Goal: Task Accomplishment & Management: Use online tool/utility

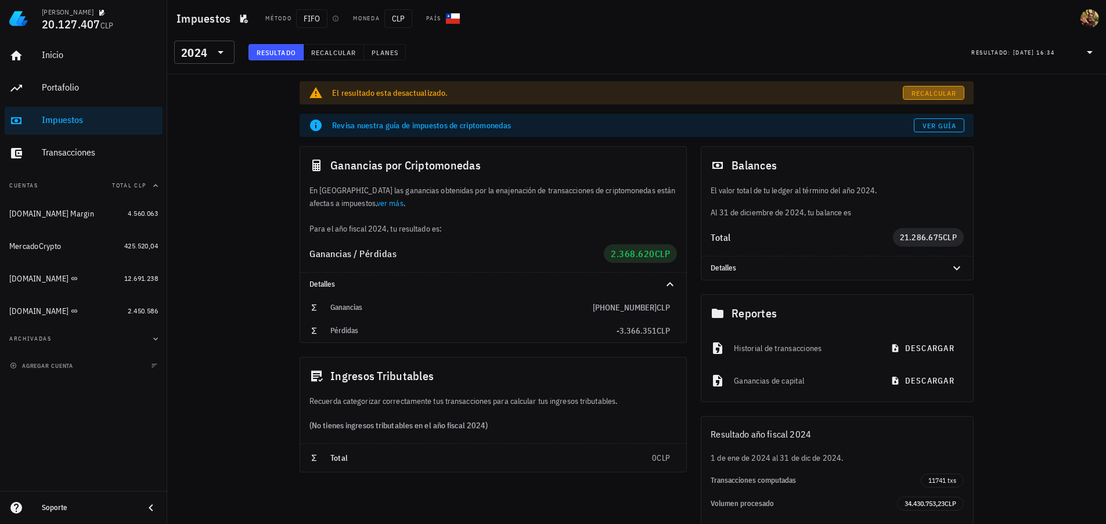
click at [949, 87] on link "Recalcular" at bounding box center [934, 93] width 62 height 14
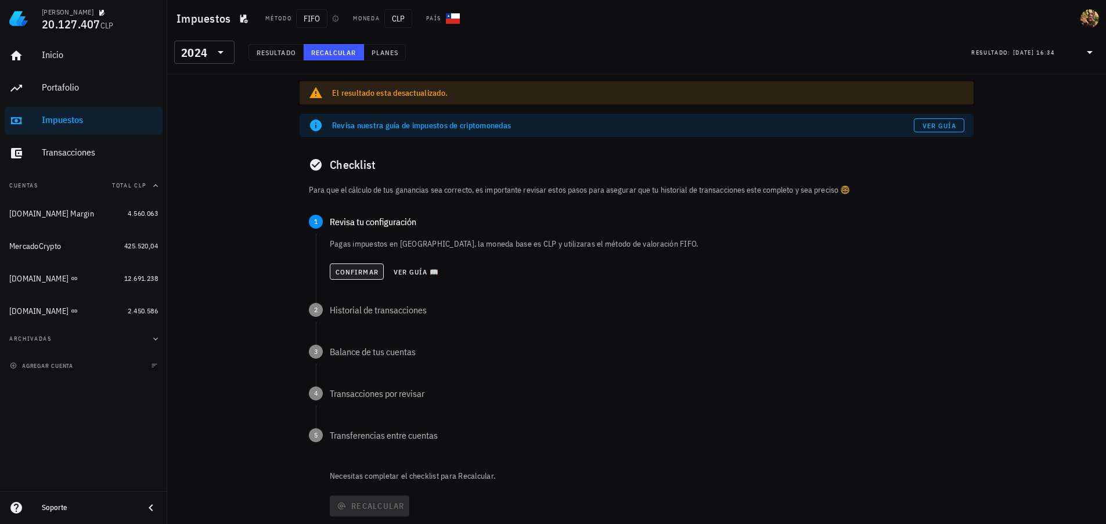
click at [347, 279] on div "Confirmar Ver guía 📖" at bounding box center [647, 272] width 634 height 26
click at [349, 276] on span "Confirmar" at bounding box center [357, 272] width 44 height 9
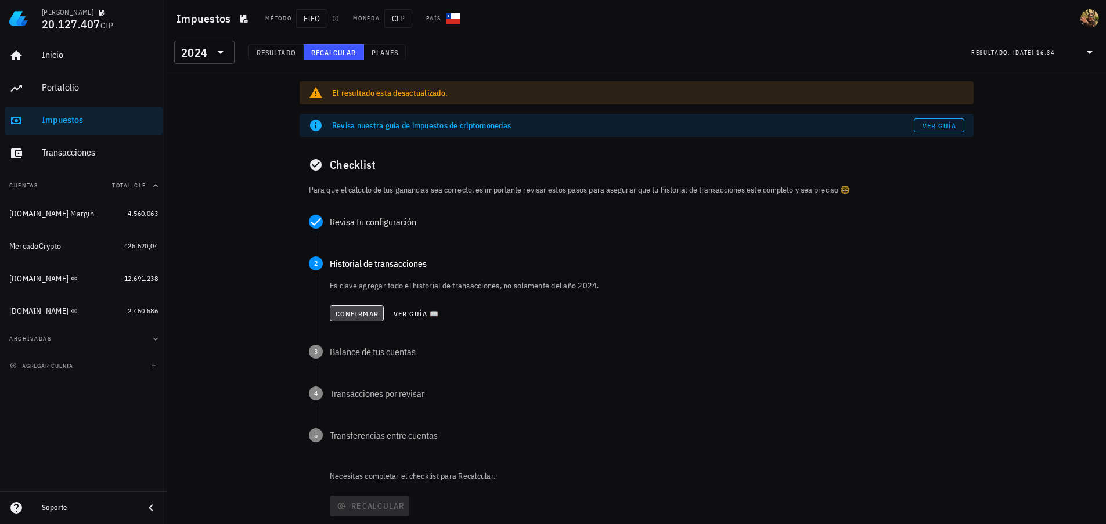
click at [356, 317] on span "Confirmar" at bounding box center [357, 313] width 44 height 9
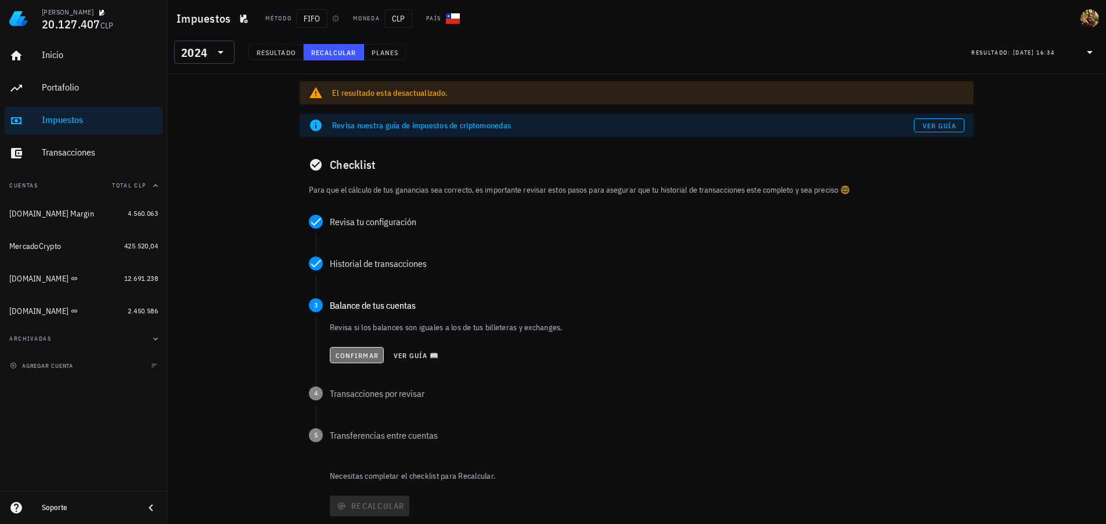
click at [356, 358] on span "Confirmar" at bounding box center [357, 355] width 44 height 9
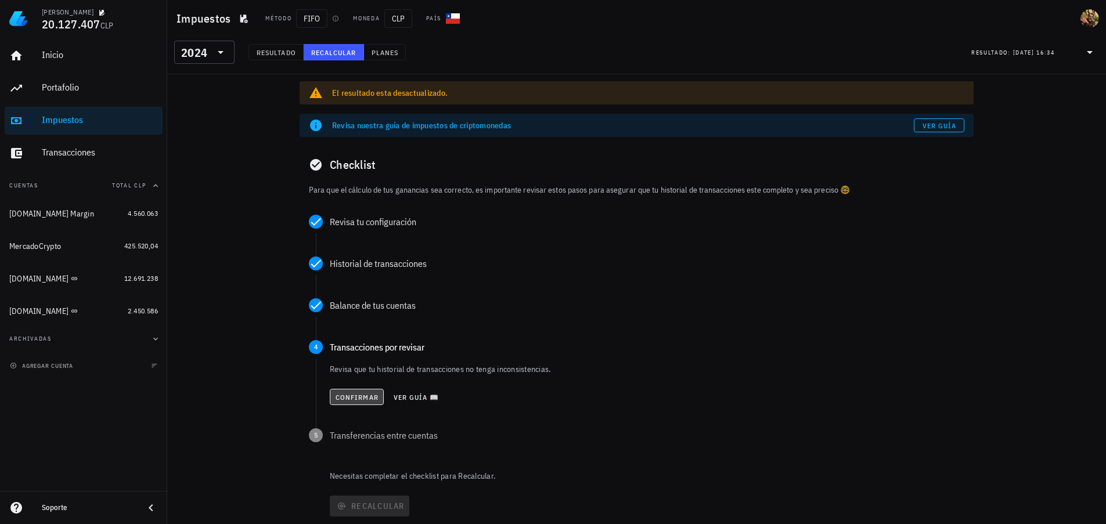
click at [349, 401] on span "Confirmar" at bounding box center [357, 397] width 44 height 9
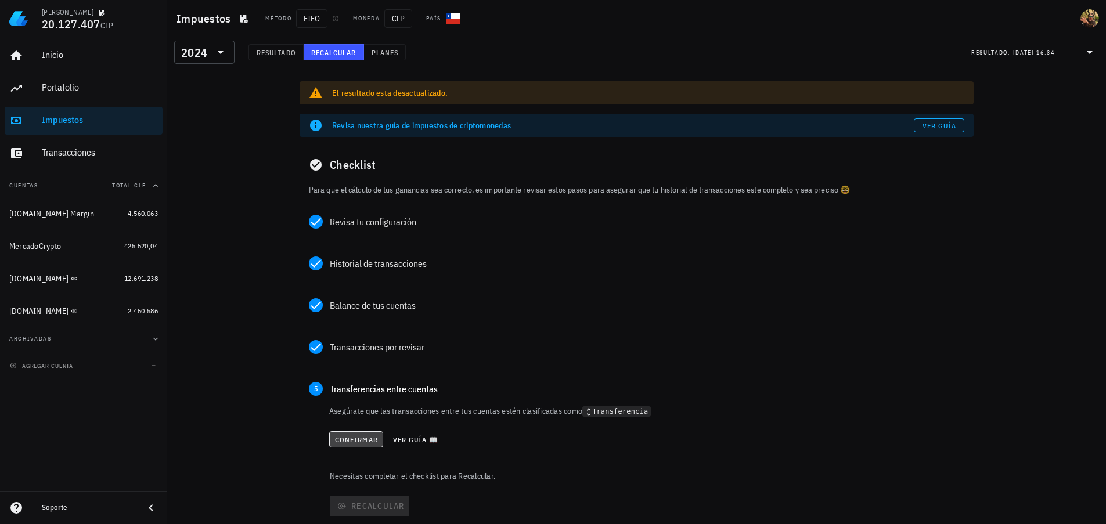
click at [360, 435] on span "Confirmar" at bounding box center [356, 439] width 44 height 9
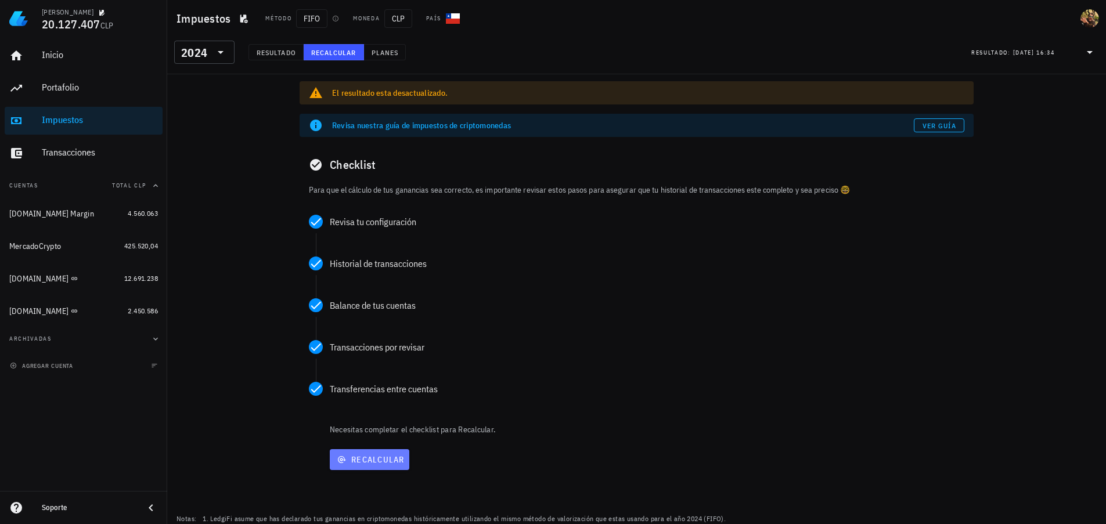
click at [374, 465] on button "Recalcular" at bounding box center [370, 459] width 80 height 21
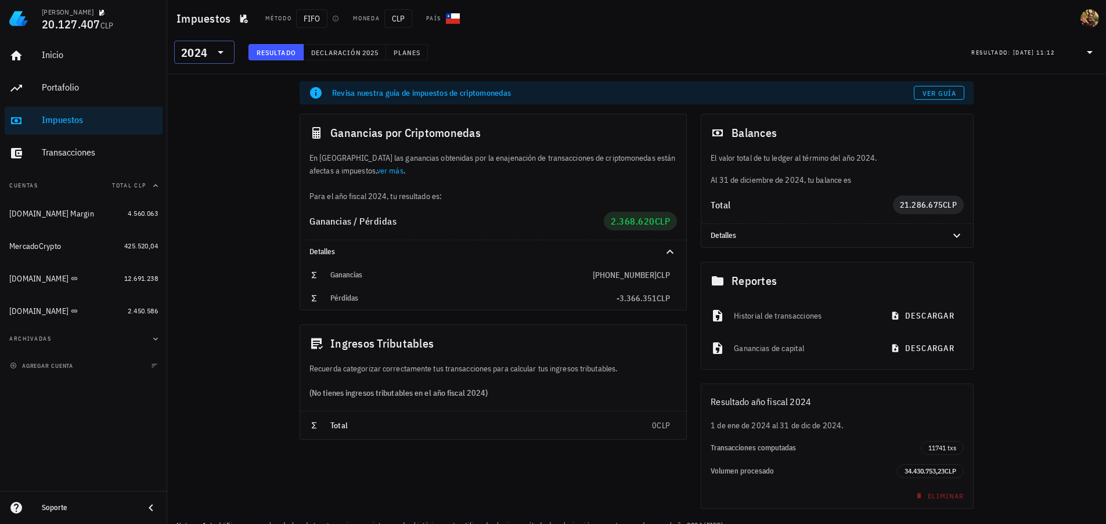
click at [218, 49] on icon at bounding box center [221, 52] width 14 height 14
click at [200, 85] on div "2025" at bounding box center [204, 82] width 42 height 9
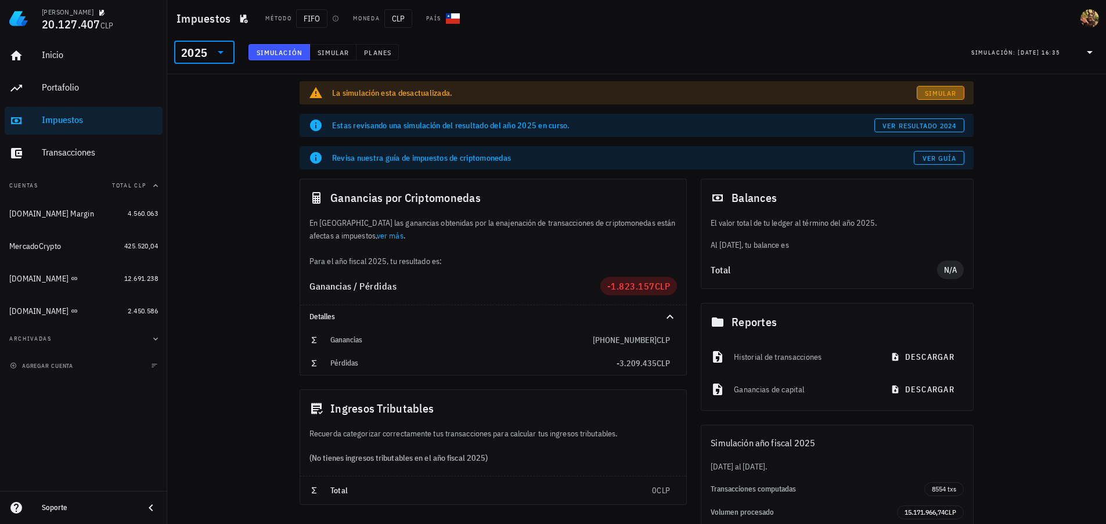
click at [936, 98] on link "Simular" at bounding box center [941, 93] width 48 height 14
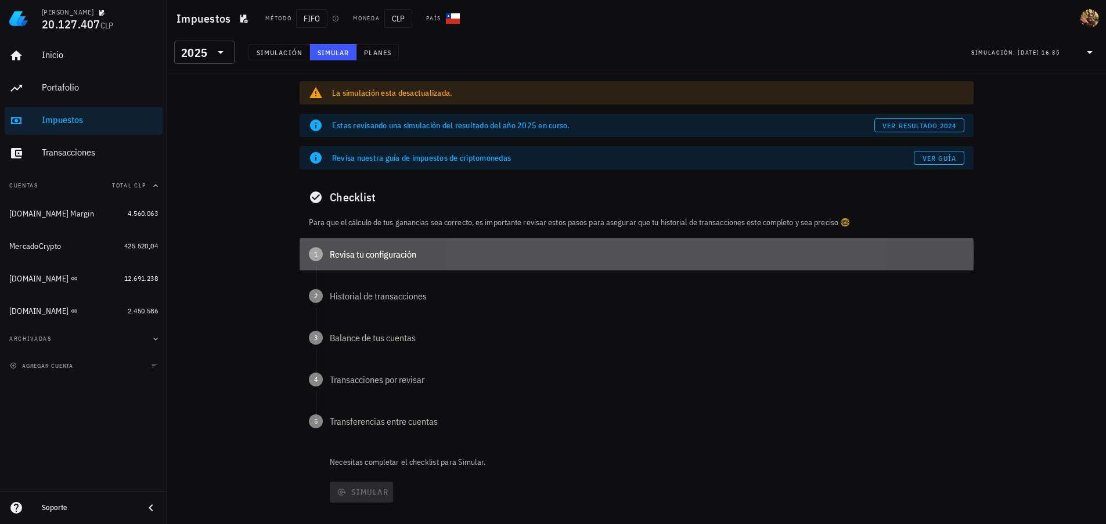
click at [367, 256] on div "Revisa tu configuración" at bounding box center [647, 254] width 634 height 9
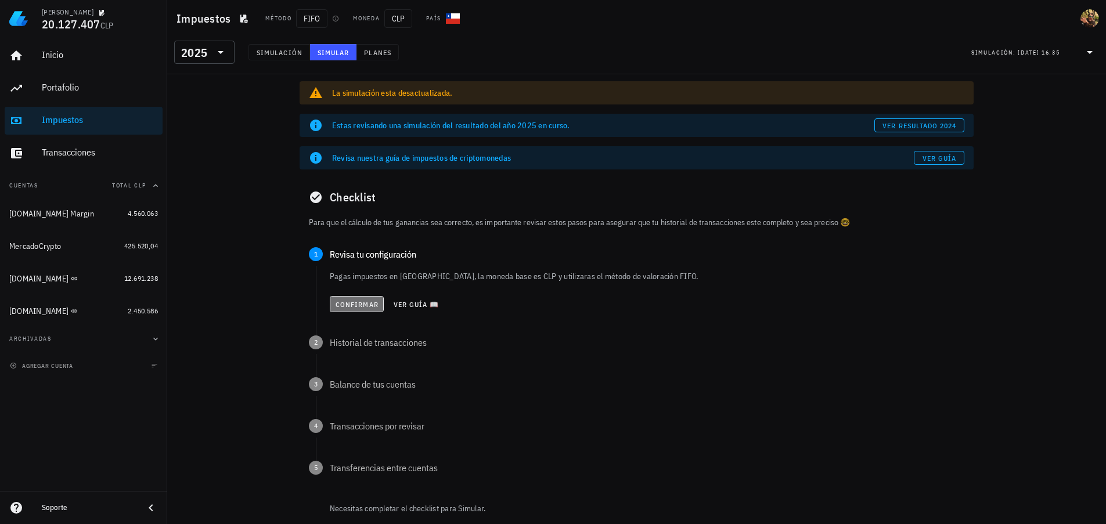
click at [360, 300] on span "Confirmar" at bounding box center [357, 304] width 44 height 9
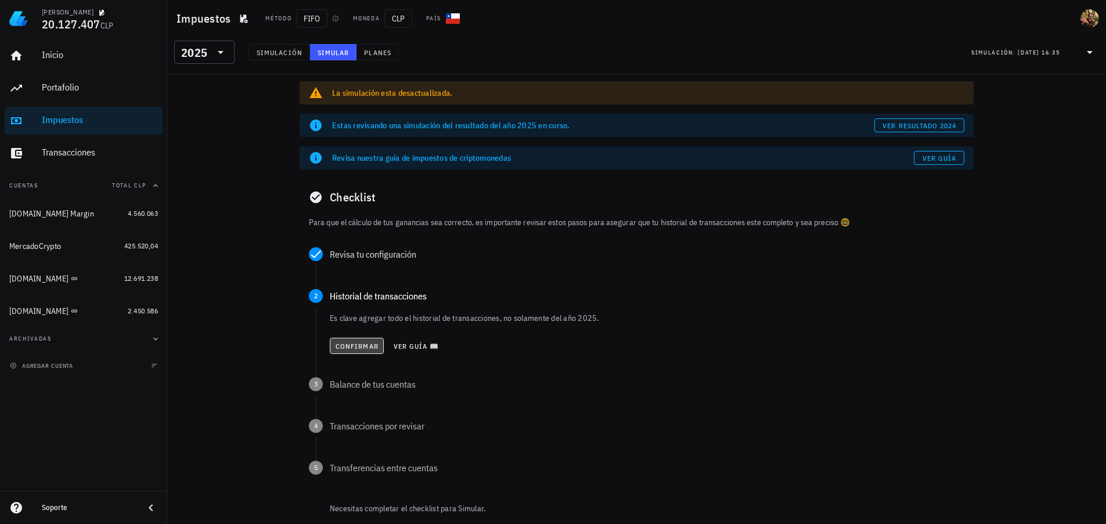
click at [345, 352] on button "Confirmar" at bounding box center [357, 346] width 54 height 16
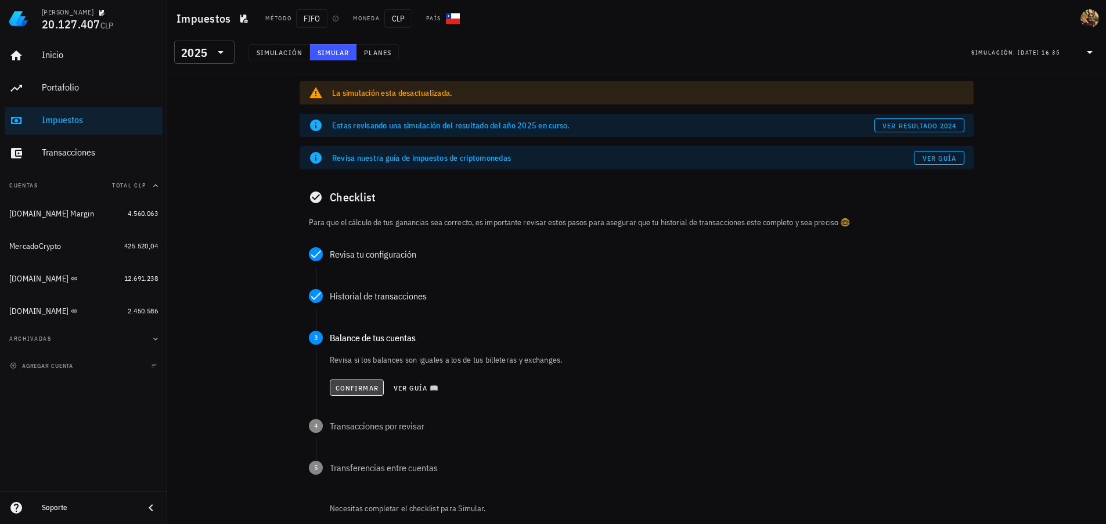
click at [338, 395] on button "Confirmar" at bounding box center [357, 388] width 54 height 16
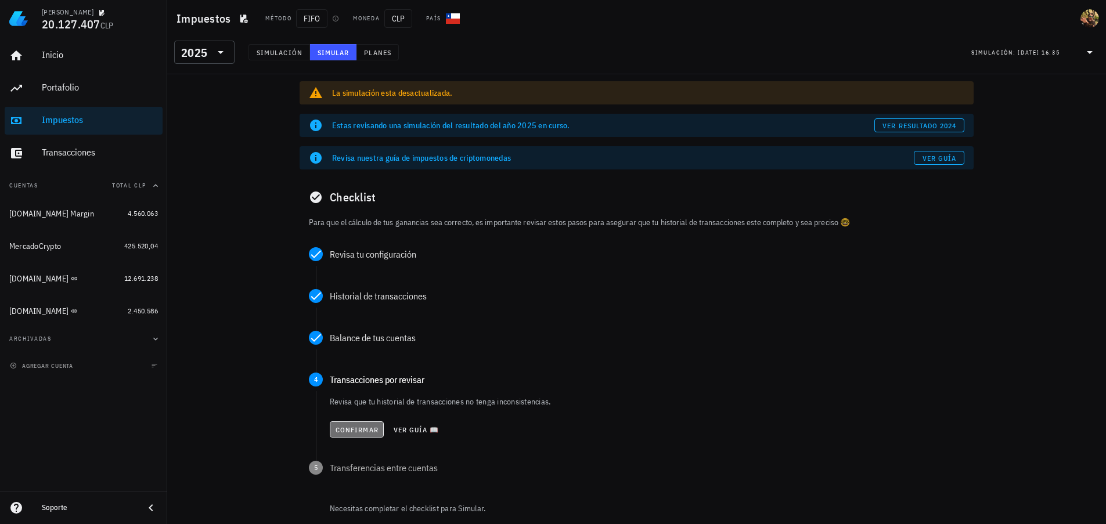
click at [337, 431] on span "Confirmar" at bounding box center [357, 429] width 44 height 9
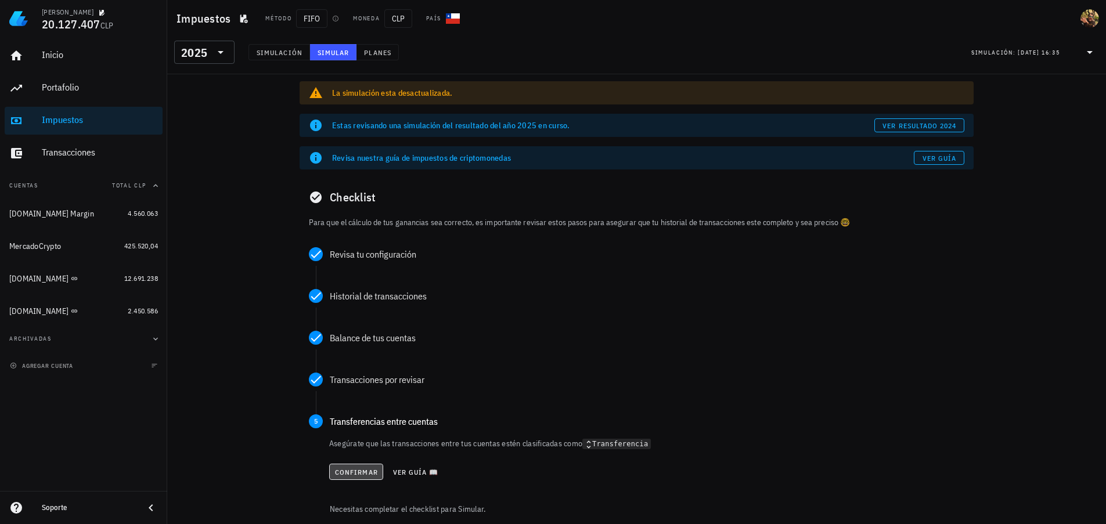
click at [340, 472] on span "Confirmar" at bounding box center [356, 472] width 44 height 9
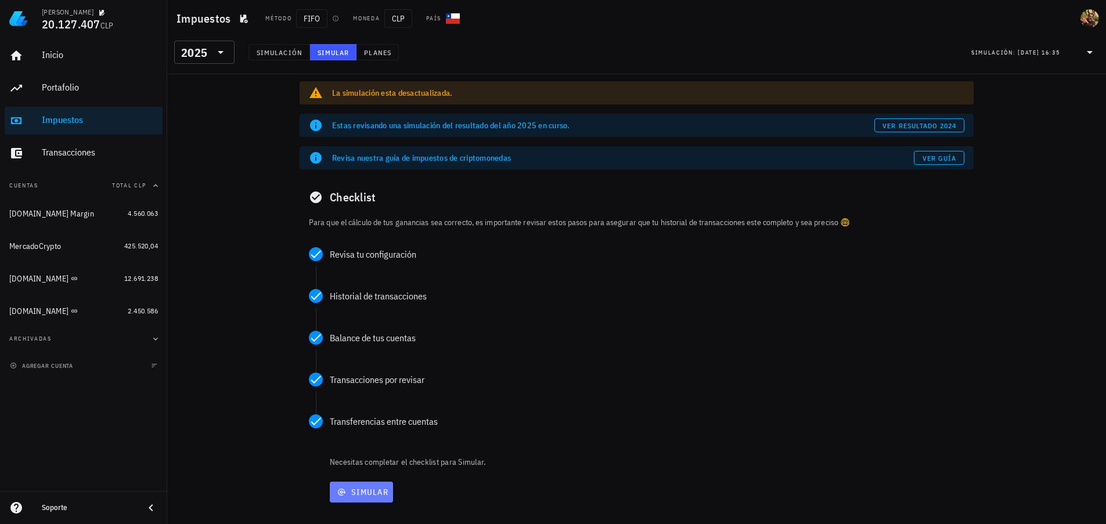
click at [363, 496] on button "Simular" at bounding box center [361, 492] width 63 height 21
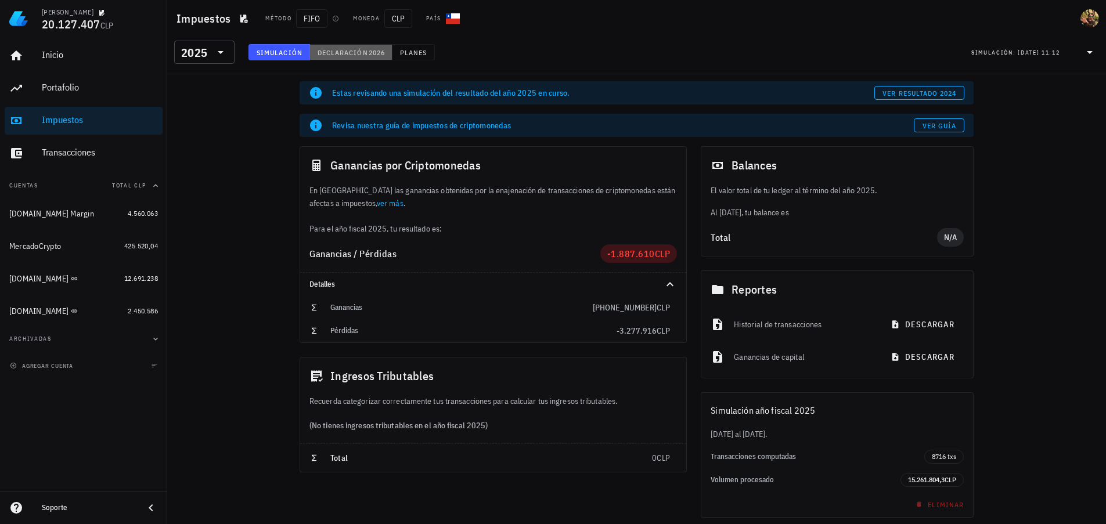
click at [342, 50] on span "Declaración" at bounding box center [342, 52] width 51 height 9
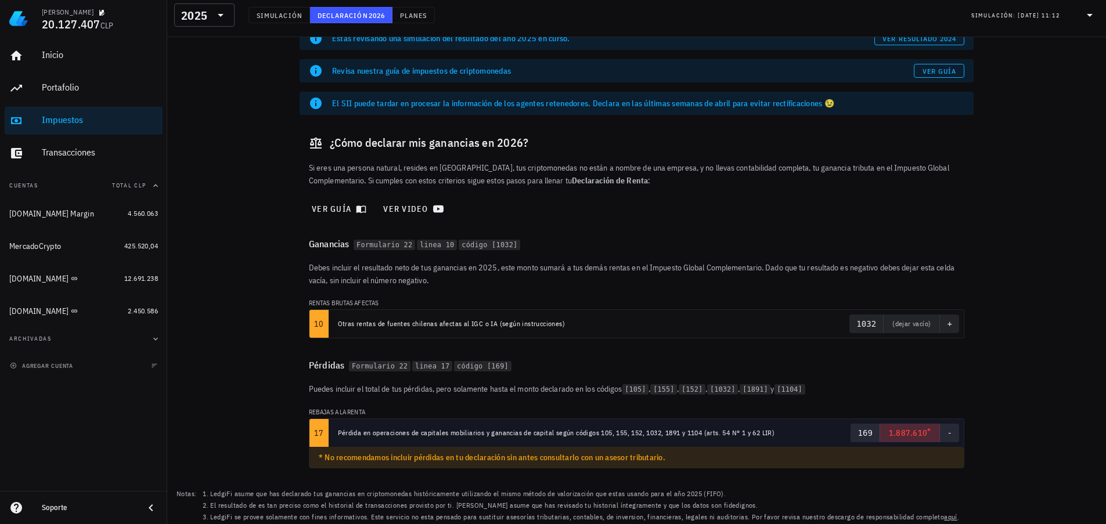
scroll to position [56, 0]
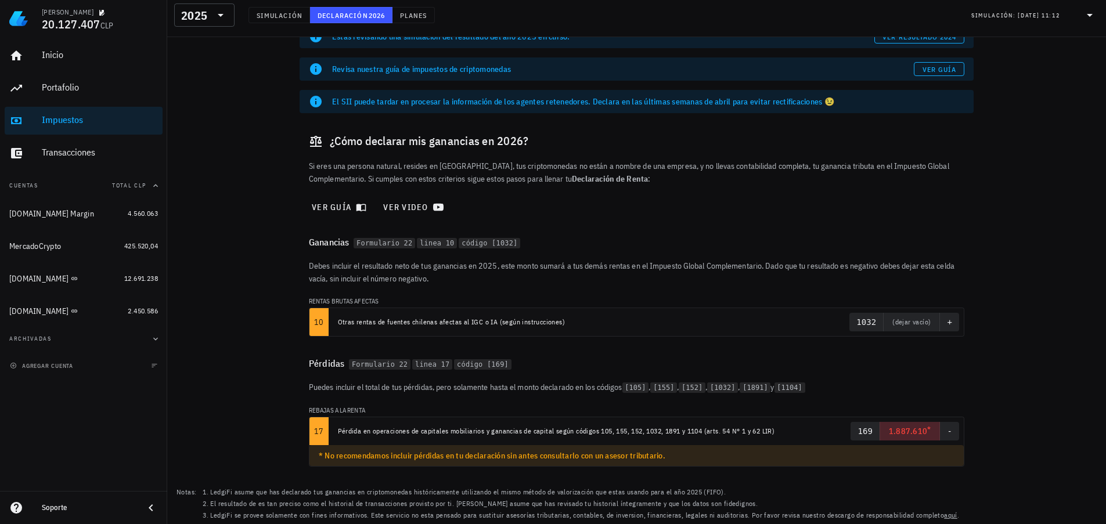
drag, startPoint x: 597, startPoint y: 431, endPoint x: 173, endPoint y: 479, distance: 426.5
click at [173, 479] on div "Estas revisando una simulación del resultado del año 2025 en curso. ver resulta…" at bounding box center [636, 271] width 939 height 507
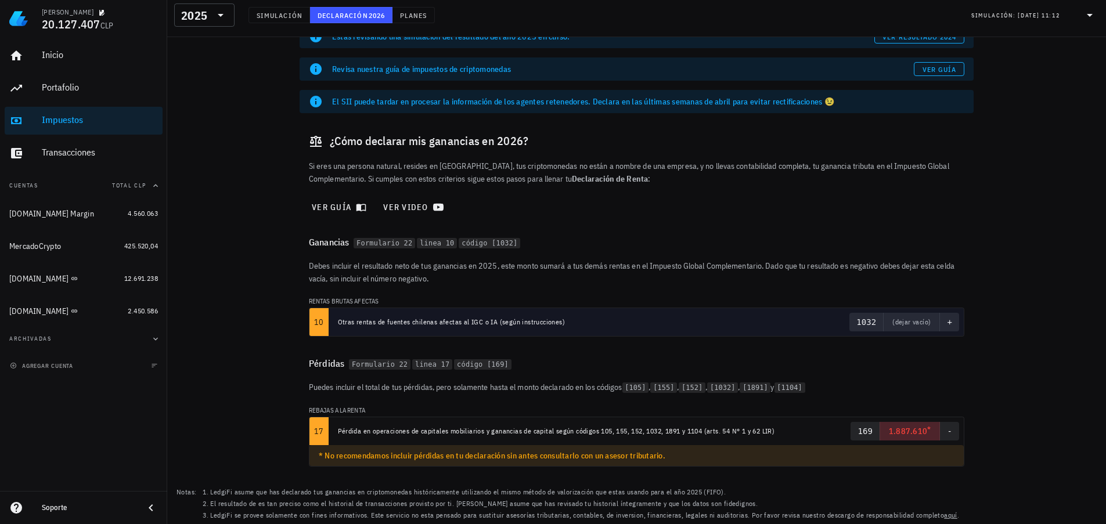
scroll to position [0, 0]
